Goal: Contribute content

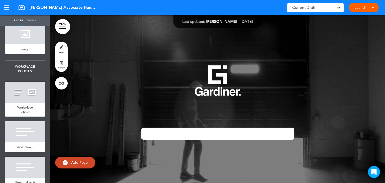
scroll to position [988, 0]
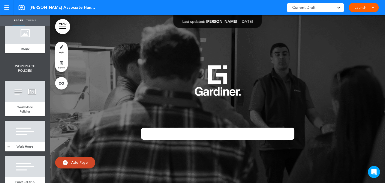
click at [26, 146] on span "Work Hours" at bounding box center [25, 146] width 17 height 4
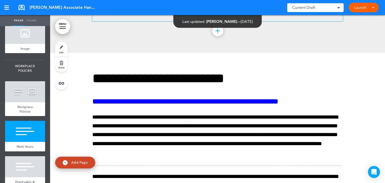
scroll to position [7753, 0]
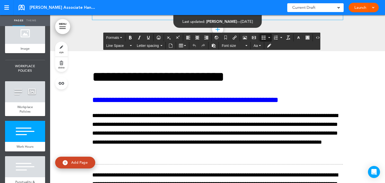
drag, startPoint x: 261, startPoint y: 117, endPoint x: 250, endPoint y: 116, distance: 10.3
type textarea "****"
click at [2, 5] on link at bounding box center [7, 7] width 14 height 15
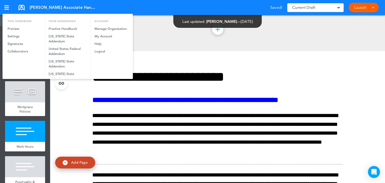
click at [178, 39] on div at bounding box center [192, 91] width 385 height 183
